Goal: Information Seeking & Learning: Understand process/instructions

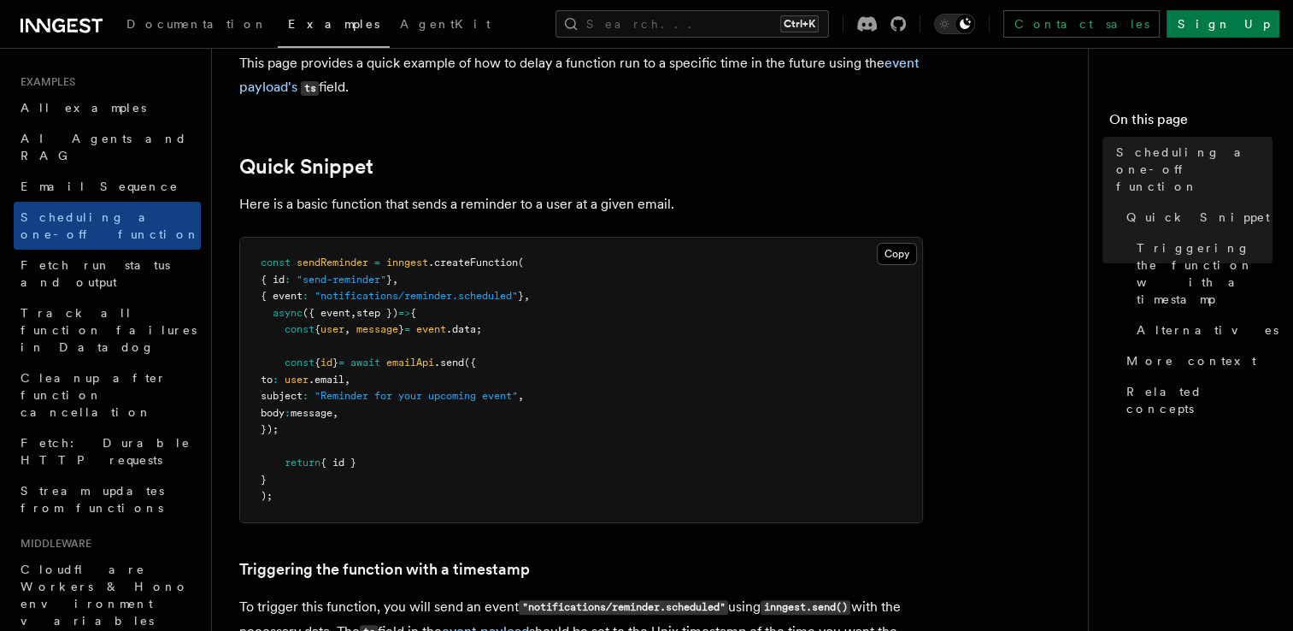
scroll to position [228, 0]
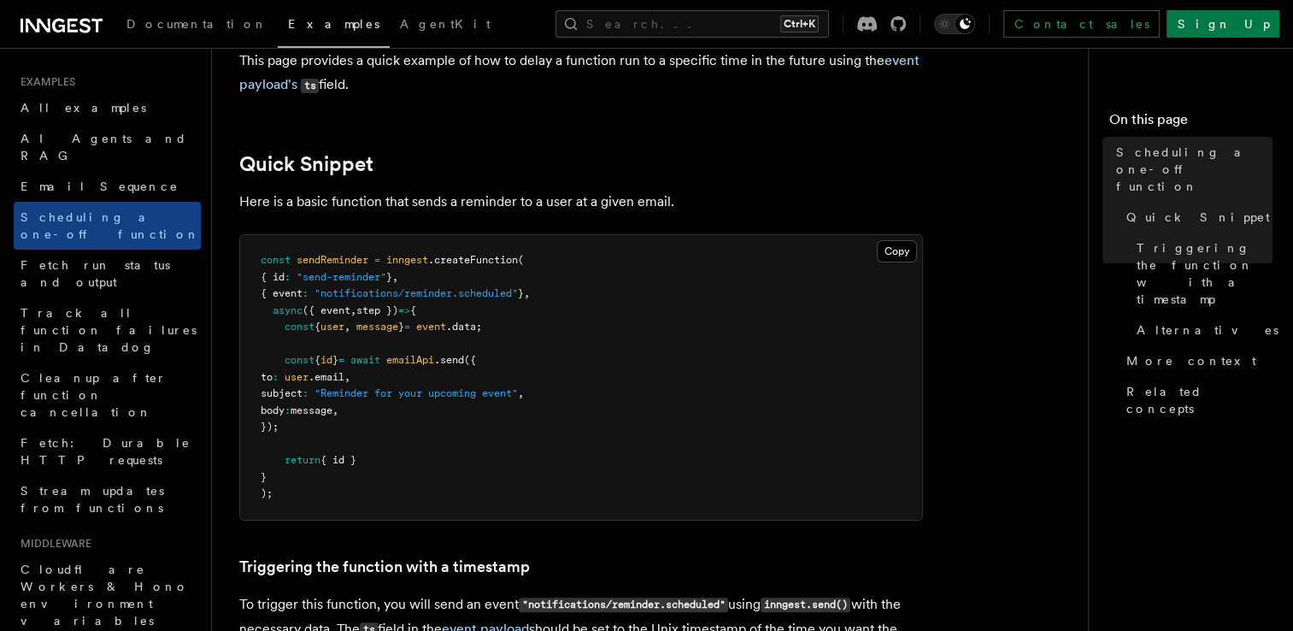
click at [450, 350] on pre "const sendReminder = inngest .createFunction ( { id : "send-reminder" } , { eve…" at bounding box center [581, 377] width 682 height 285
click at [434, 355] on span "emailApi" at bounding box center [410, 360] width 48 height 12
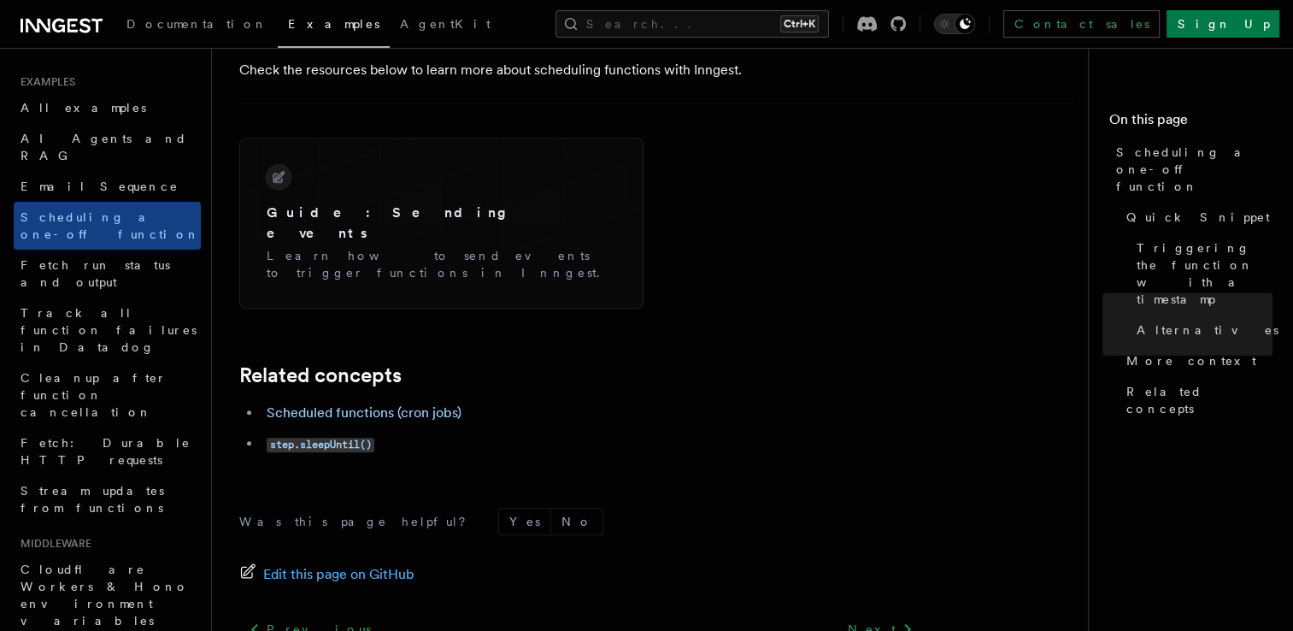
scroll to position [1489, 0]
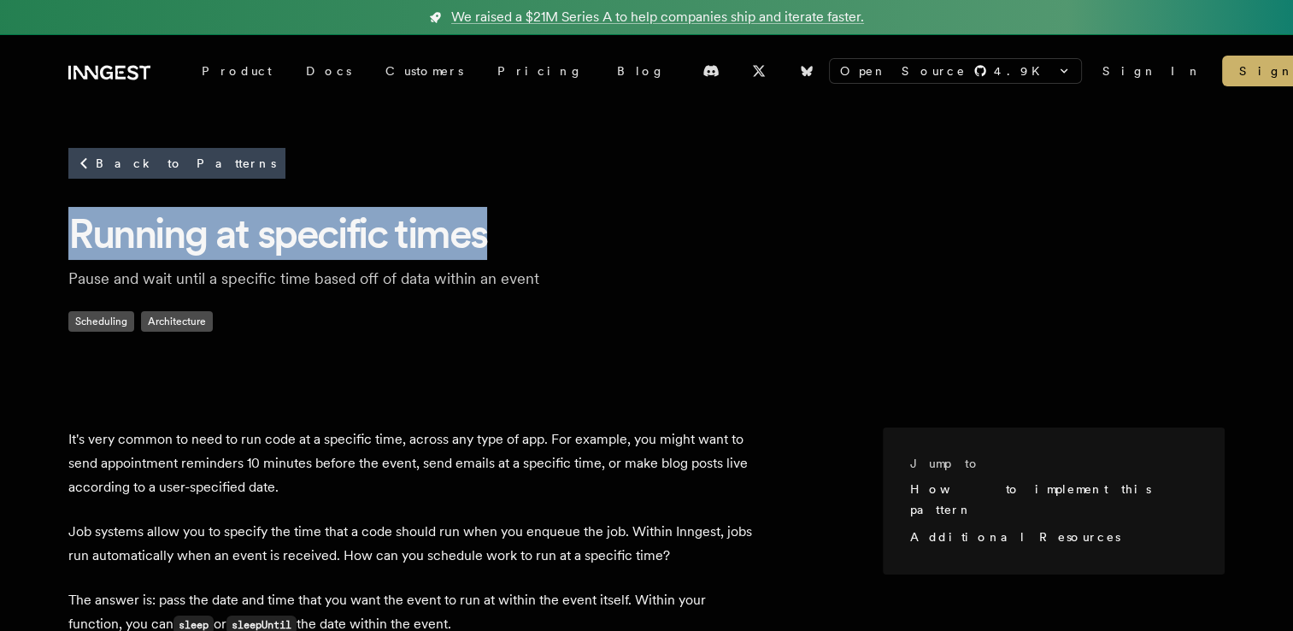
drag, startPoint x: 489, startPoint y: 241, endPoint x: 72, endPoint y: 212, distance: 418.1
click at [72, 212] on h1 "Running at specific times" at bounding box center [646, 233] width 1156 height 53
copy h1 "Running at specific times"
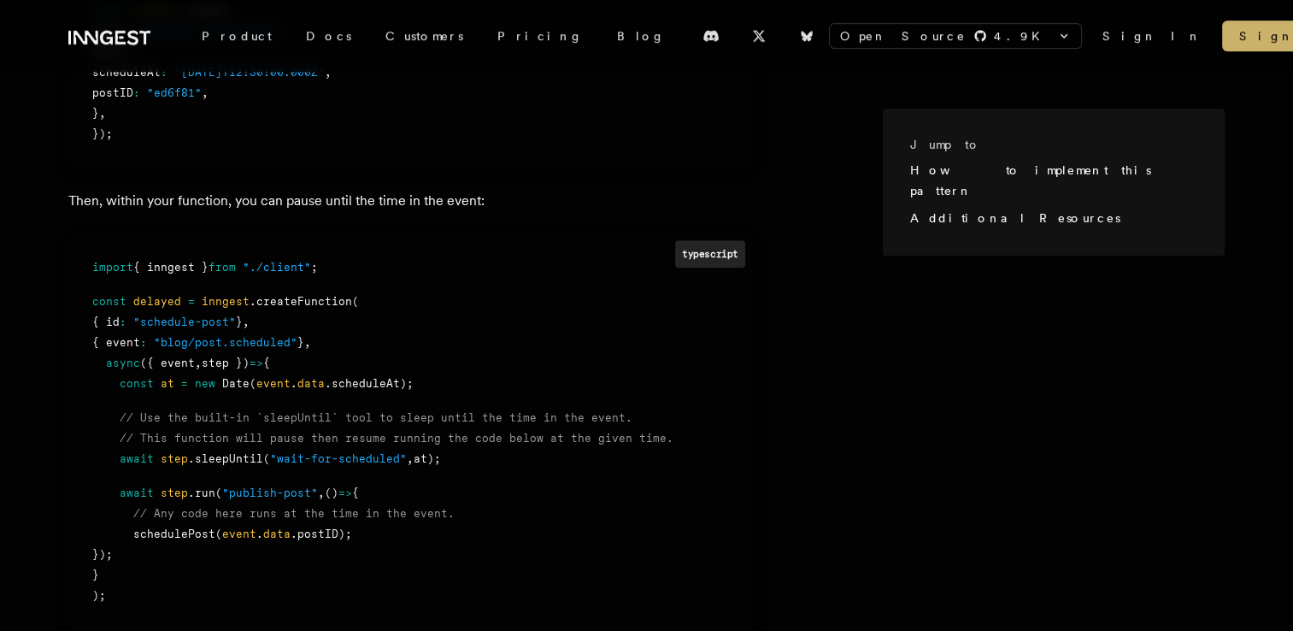
scroll to position [930, 0]
drag, startPoint x: 117, startPoint y: 462, endPoint x: 451, endPoint y: 459, distance: 334.2
click at [451, 459] on div "await step .sleepUntil ( "wait-for-scheduled" , at);" at bounding box center [410, 459] width 636 height 21
drag, startPoint x: 120, startPoint y: 492, endPoint x: 156, endPoint y: 550, distance: 68.0
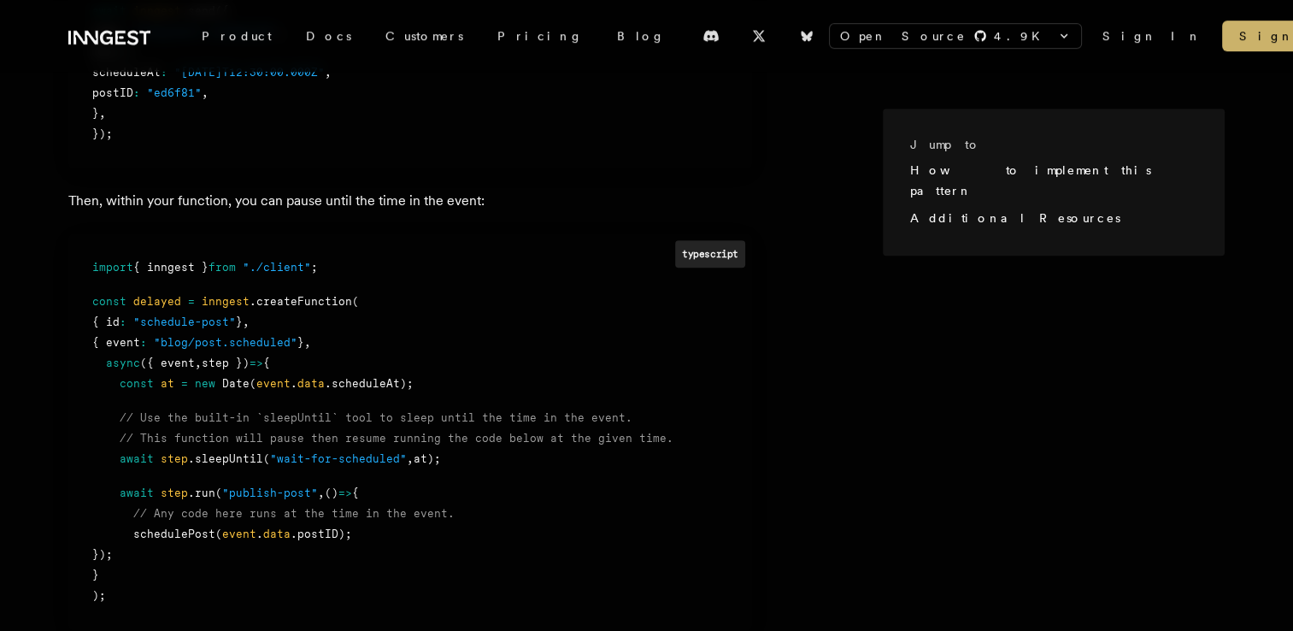
click at [156, 550] on div "import { inngest } from "./client" ; const delayed = inngest .createFunction ( …" at bounding box center [410, 431] width 636 height 349
click at [156, 550] on div "});" at bounding box center [410, 554] width 636 height 21
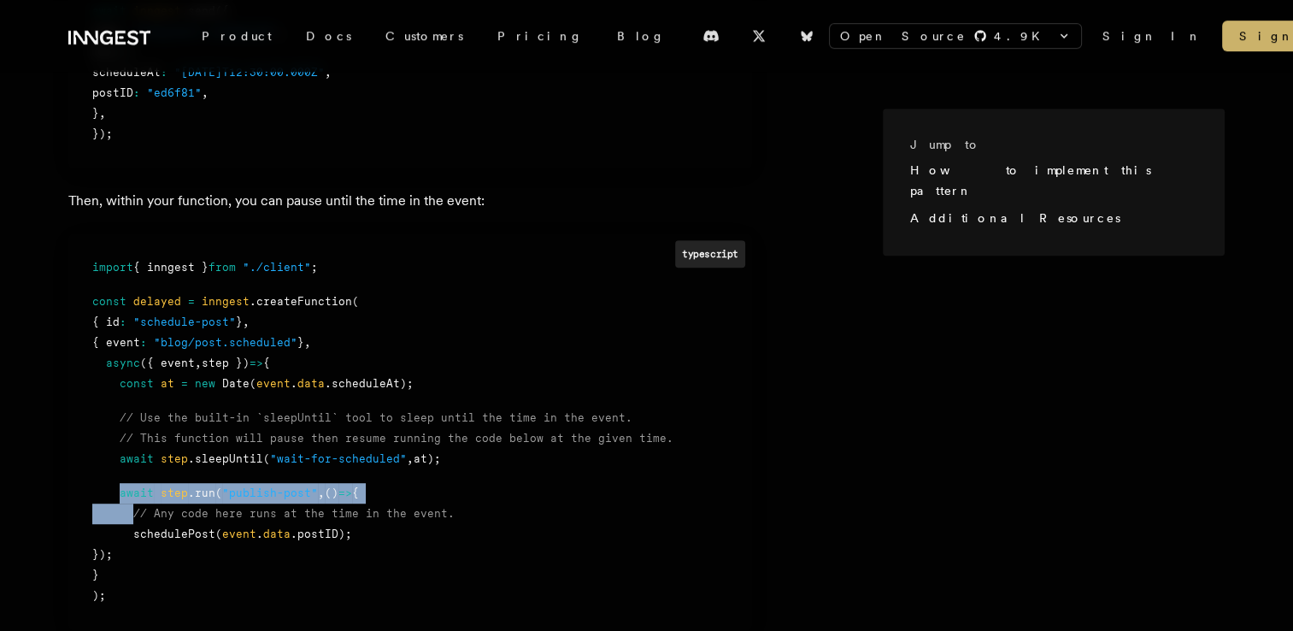
drag, startPoint x: 156, startPoint y: 550, endPoint x: 131, endPoint y: 512, distance: 45.5
click at [131, 512] on div "import { inngest } from "./client" ; const delayed = inngest .createFunction ( …" at bounding box center [410, 431] width 636 height 349
click at [131, 512] on div "// Any code here runs at the time in the event." at bounding box center [410, 513] width 636 height 21
click at [117, 488] on span at bounding box center [105, 492] width 27 height 13
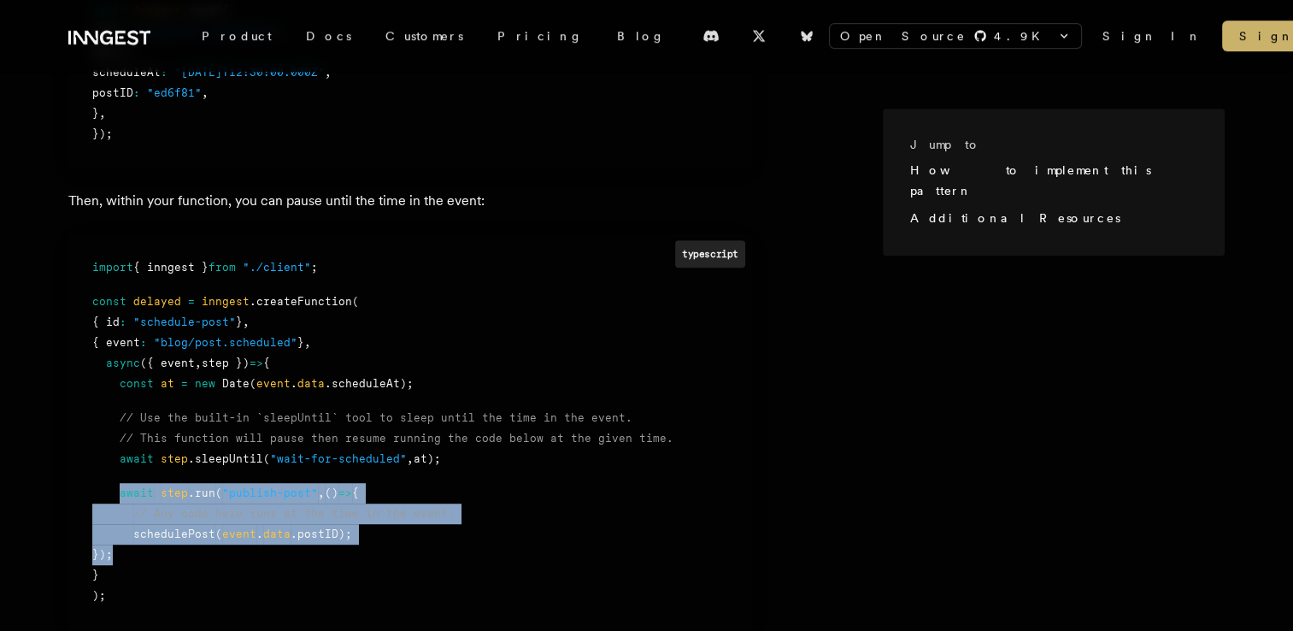
drag, startPoint x: 117, startPoint y: 488, endPoint x: 147, endPoint y: 545, distance: 64.6
click at [147, 545] on div "import { inngest } from "./client" ; const delayed = inngest .createFunction ( …" at bounding box center [410, 431] width 636 height 349
click at [147, 545] on div "});" at bounding box center [410, 554] width 636 height 21
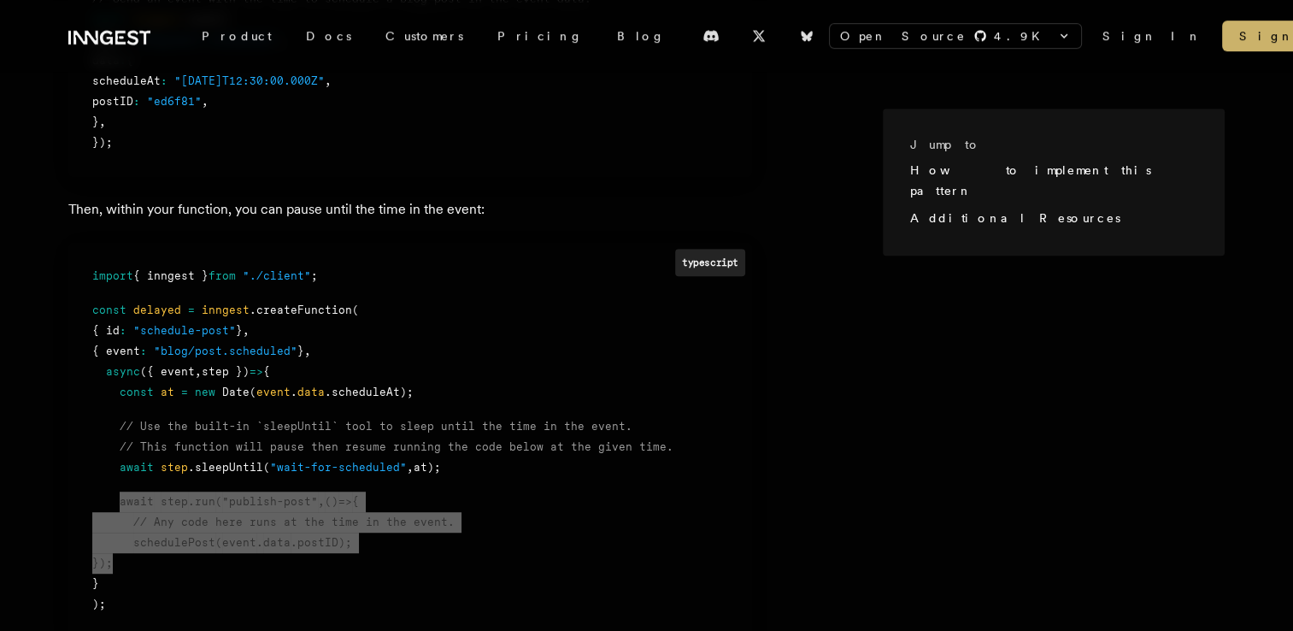
scroll to position [952, 0]
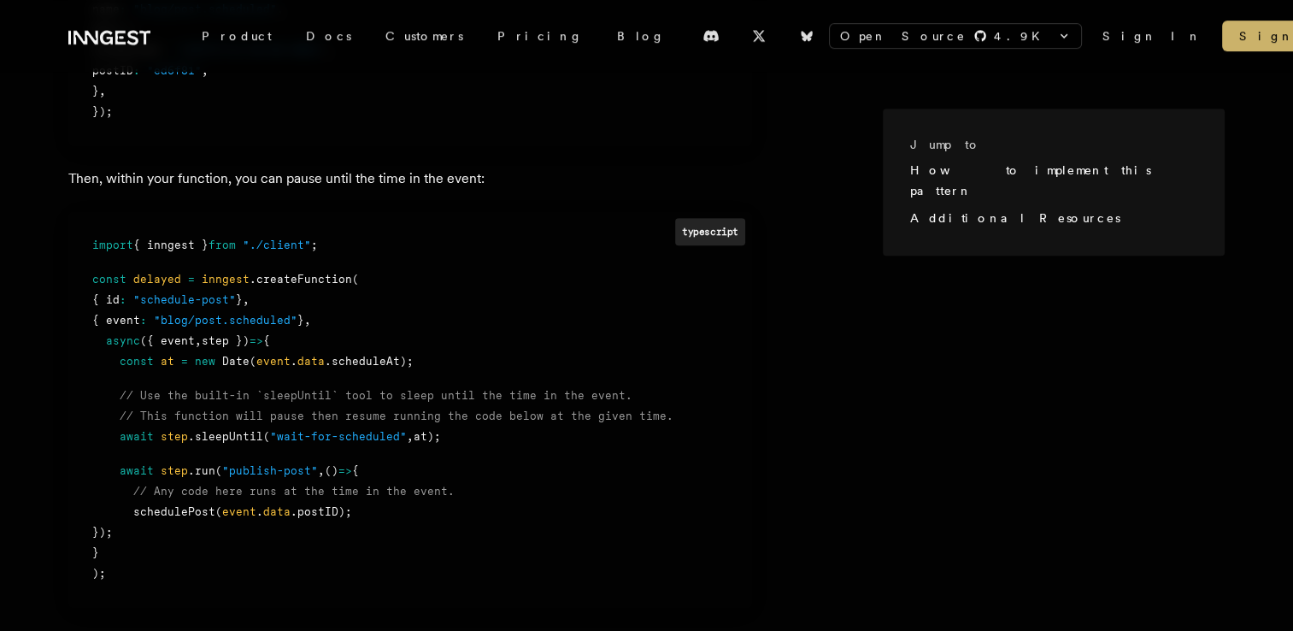
click at [182, 441] on span "step" at bounding box center [174, 436] width 27 height 13
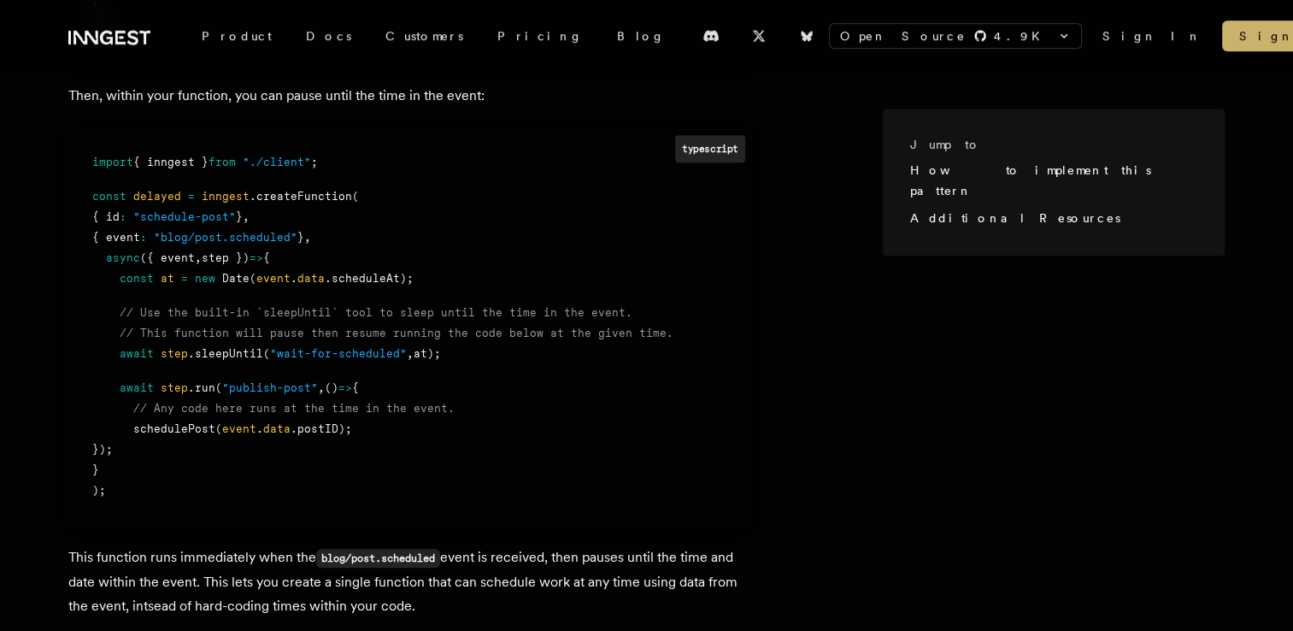
scroll to position [1032, 0]
